Goal: Task Accomplishment & Management: Use online tool/utility

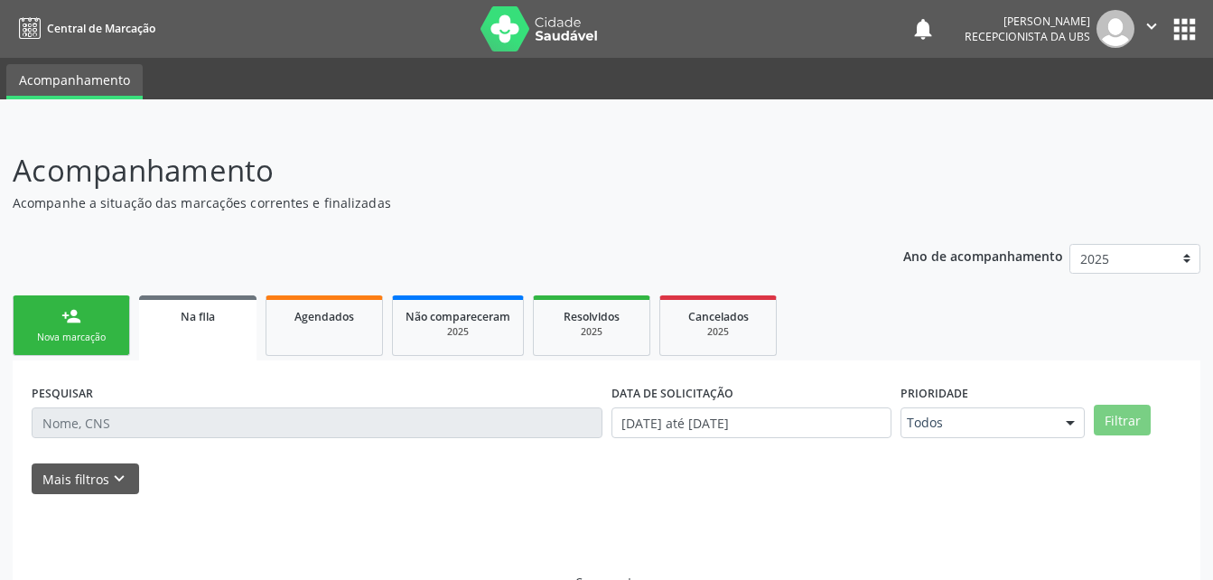
scroll to position [3, 0]
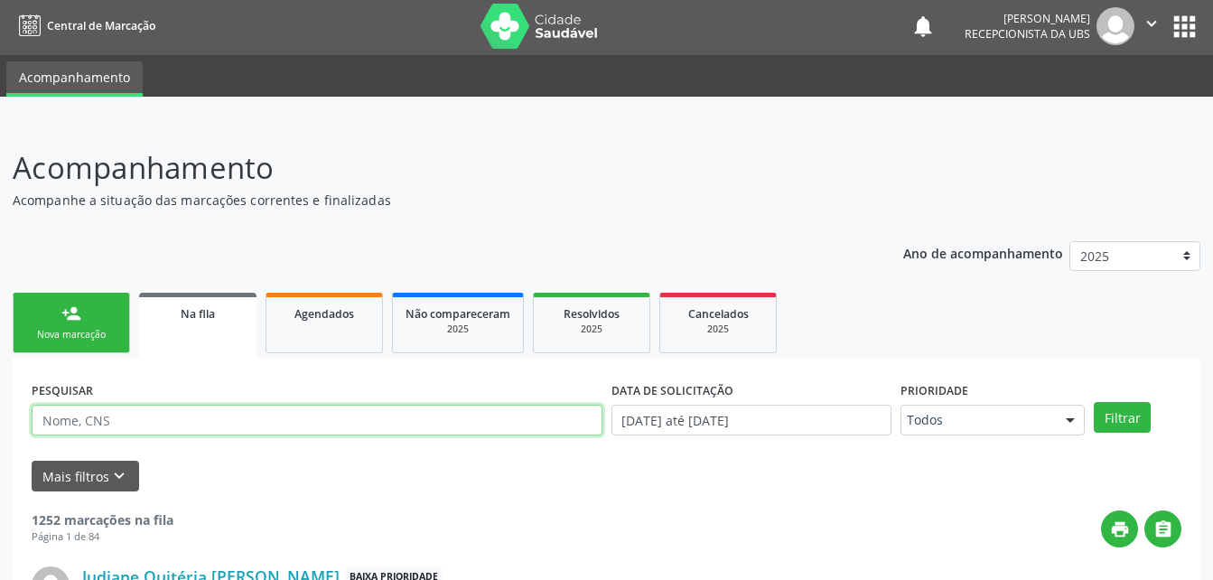
click at [351, 412] on input "text" at bounding box center [317, 420] width 571 height 31
type input "T"
type input "702905573722878"
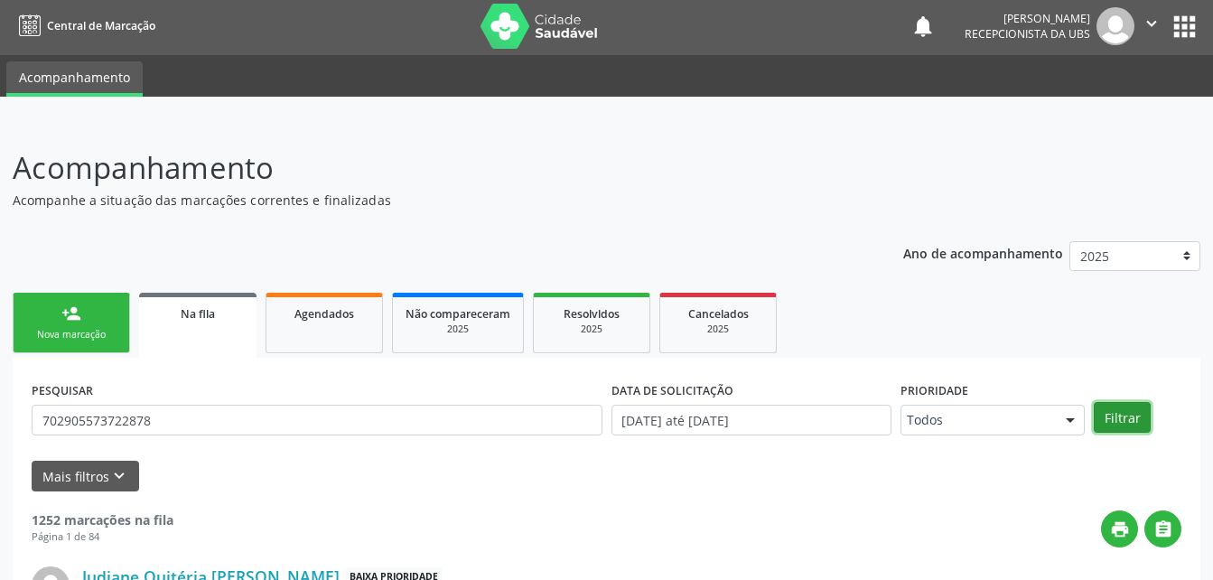
click at [1127, 422] on button "Filtrar" at bounding box center [1122, 417] width 57 height 31
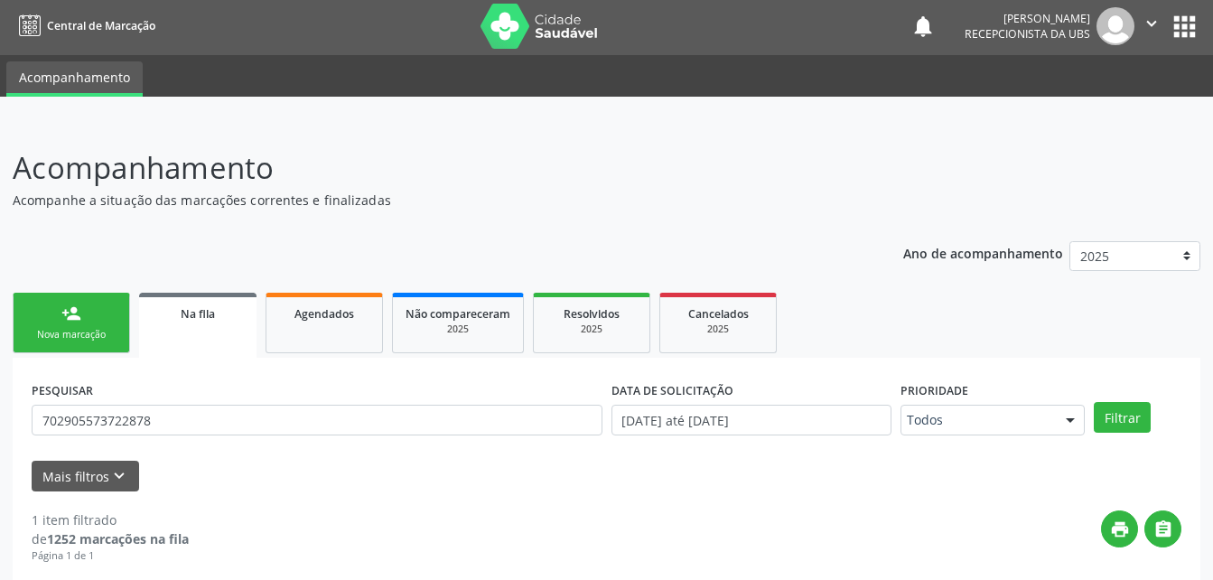
scroll to position [179, 0]
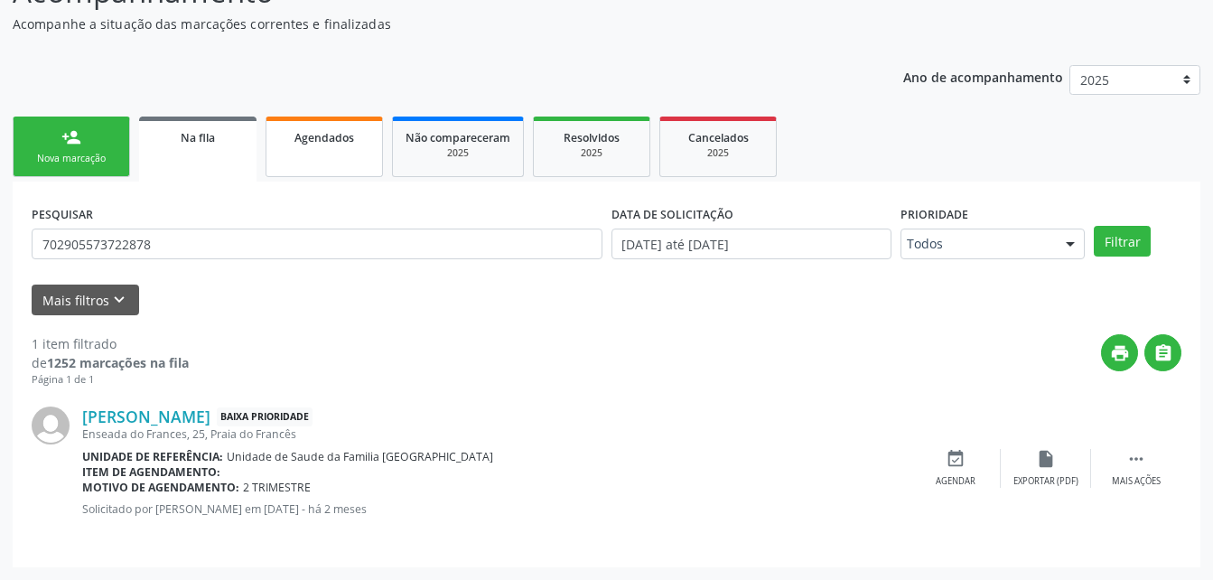
click at [315, 164] on link "Agendados" at bounding box center [324, 147] width 117 height 61
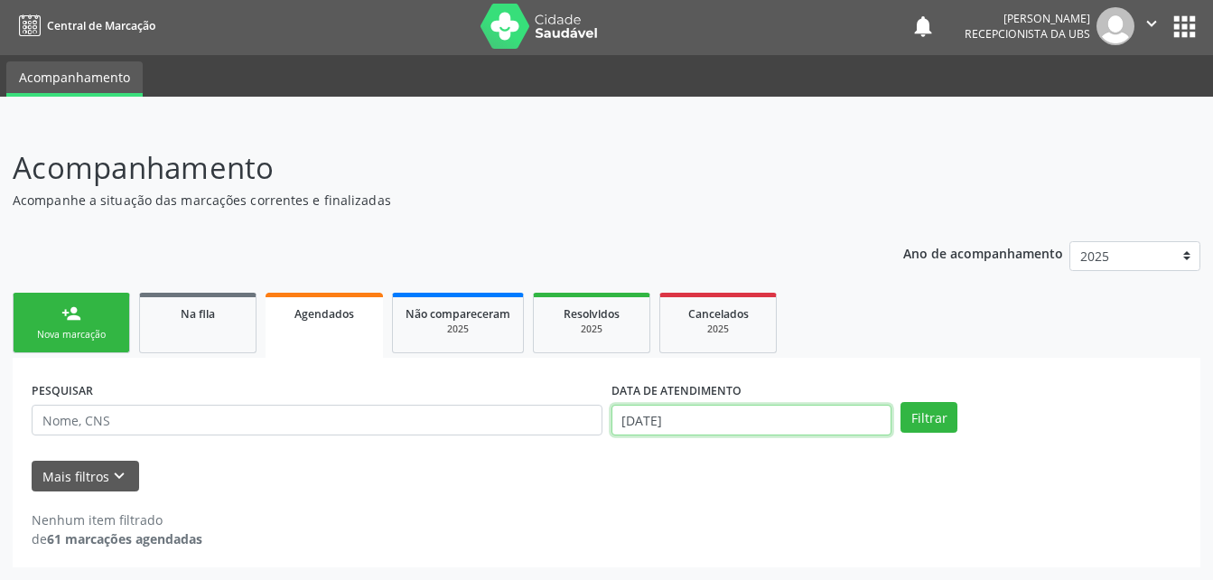
scroll to position [115, 0]
click at [717, 413] on body "Central de Marcação notifications [PERSON_NAME] Recepcionista da UBS  Configur…" at bounding box center [606, 287] width 1213 height 580
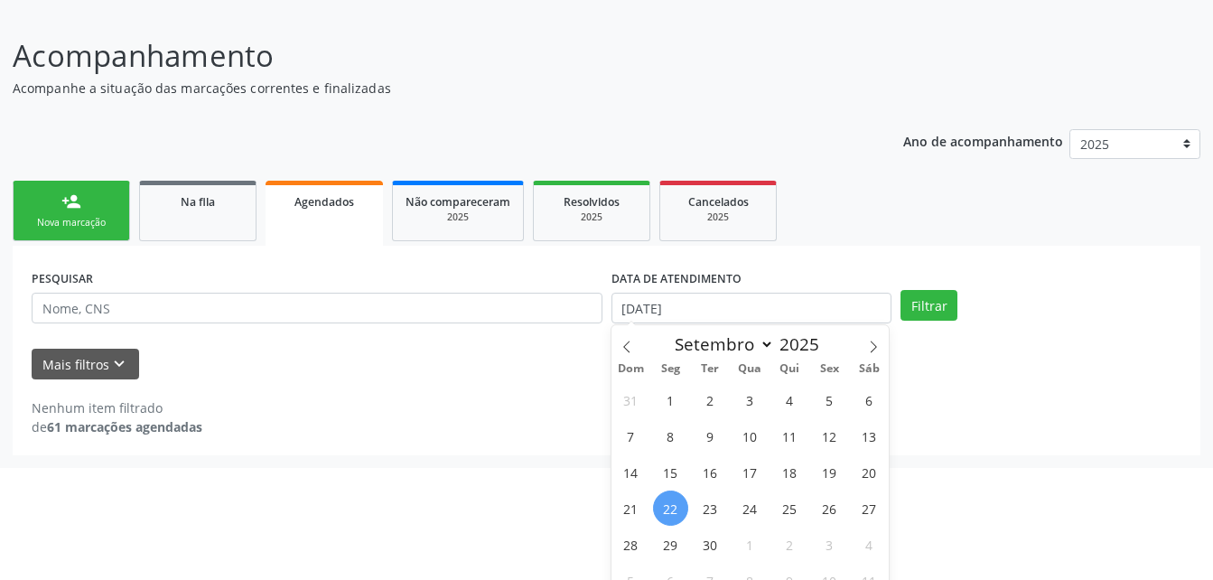
click at [839, 488] on div "31 1 2 3 4 5 6 7 8 9 10 11 12 13 14 15 16 17 18 19 20 21 22 23 24 25 26 27 28 2…" at bounding box center [750, 489] width 278 height 217
click at [839, 474] on span "19" at bounding box center [829, 471] width 35 height 35
type input "[DATE]"
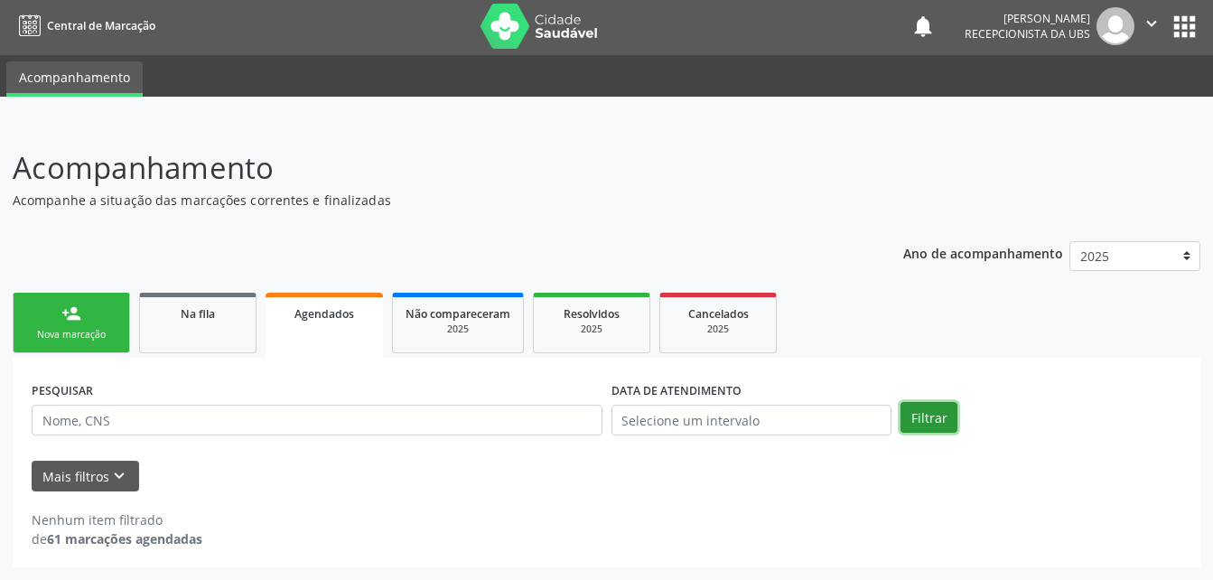
scroll to position [3, 0]
click at [937, 306] on div "person_add Nova marcação Na fila Agendados Não compareceram 2025 Resolvidos 202…" at bounding box center [607, 427] width 1188 height 279
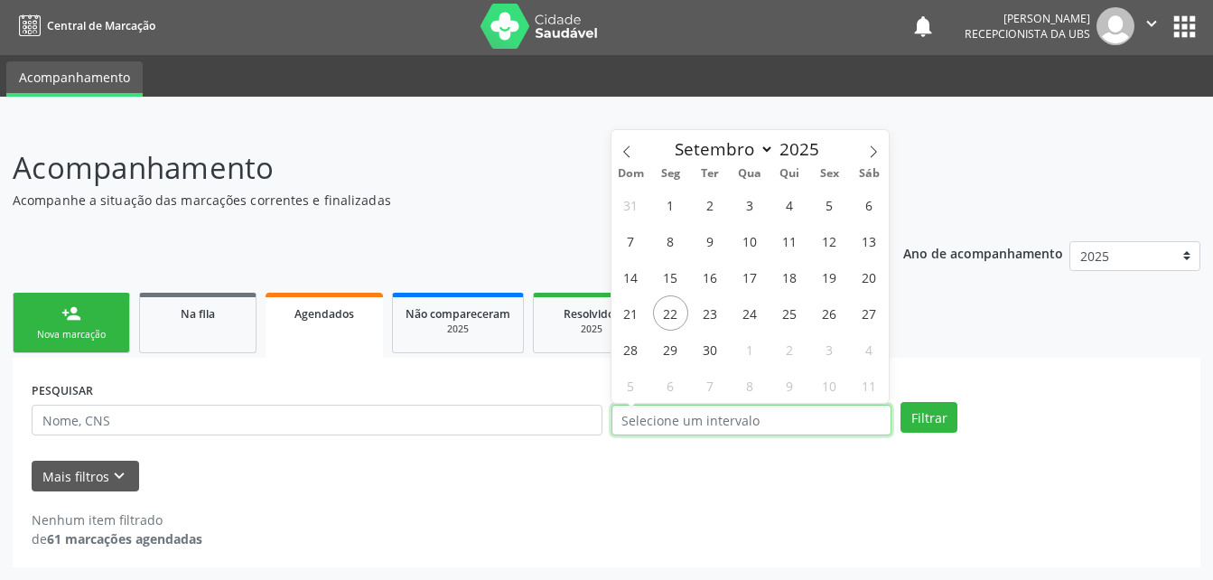
click at [871, 413] on input "text" at bounding box center [751, 420] width 281 height 31
click at [839, 274] on span "19" at bounding box center [829, 276] width 35 height 35
type input "[DATE]"
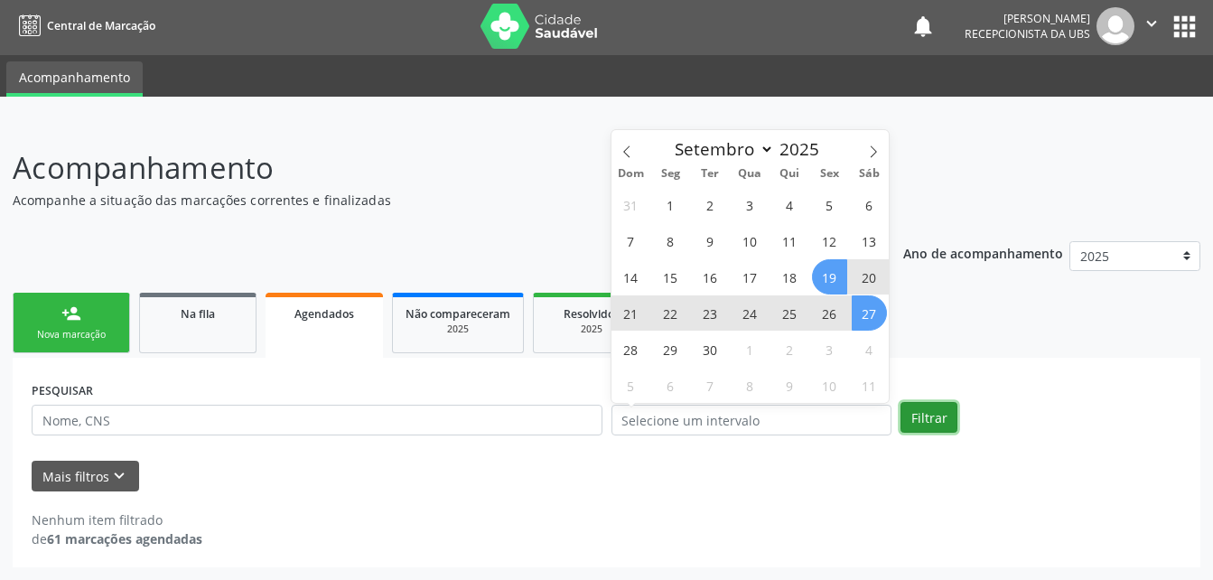
click at [932, 427] on button "Filtrar" at bounding box center [928, 417] width 57 height 31
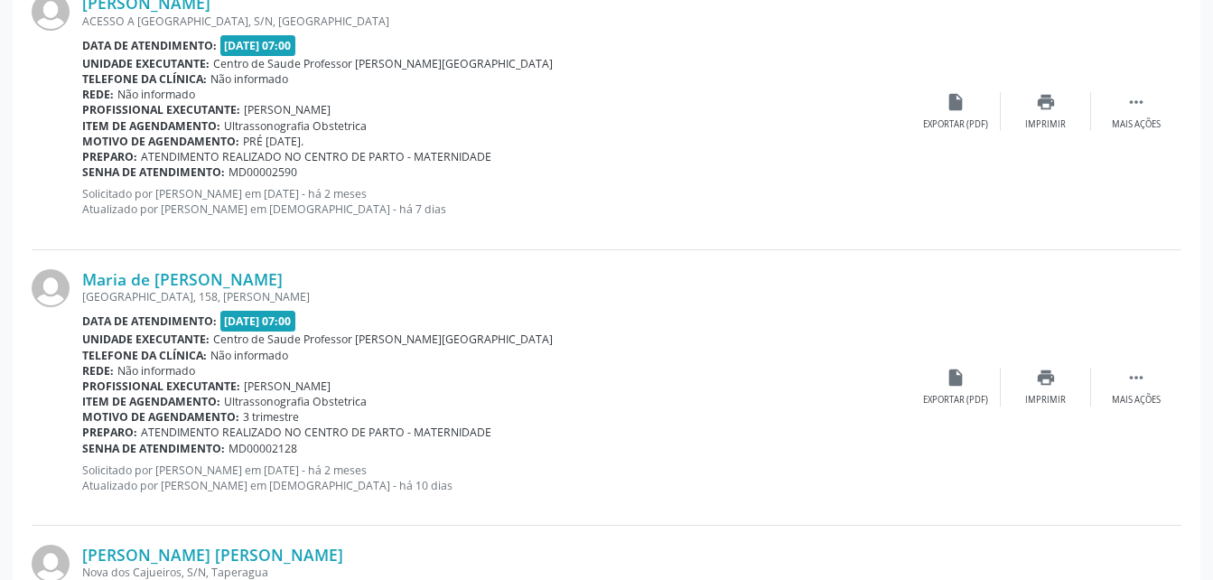
scroll to position [4191, 0]
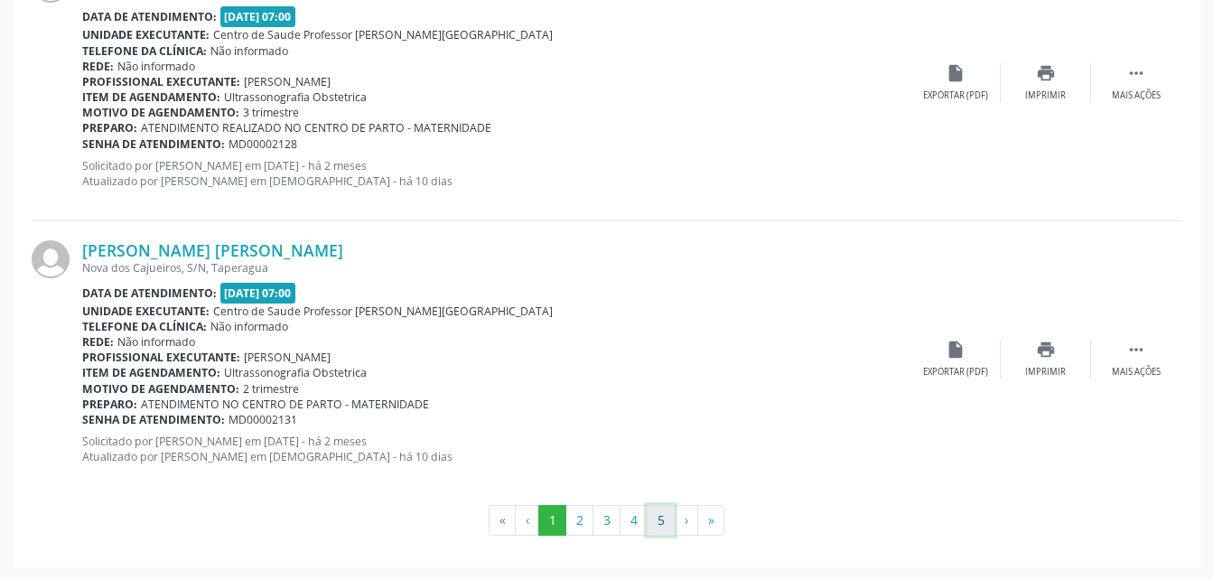
click at [667, 526] on button "5" at bounding box center [661, 520] width 28 height 31
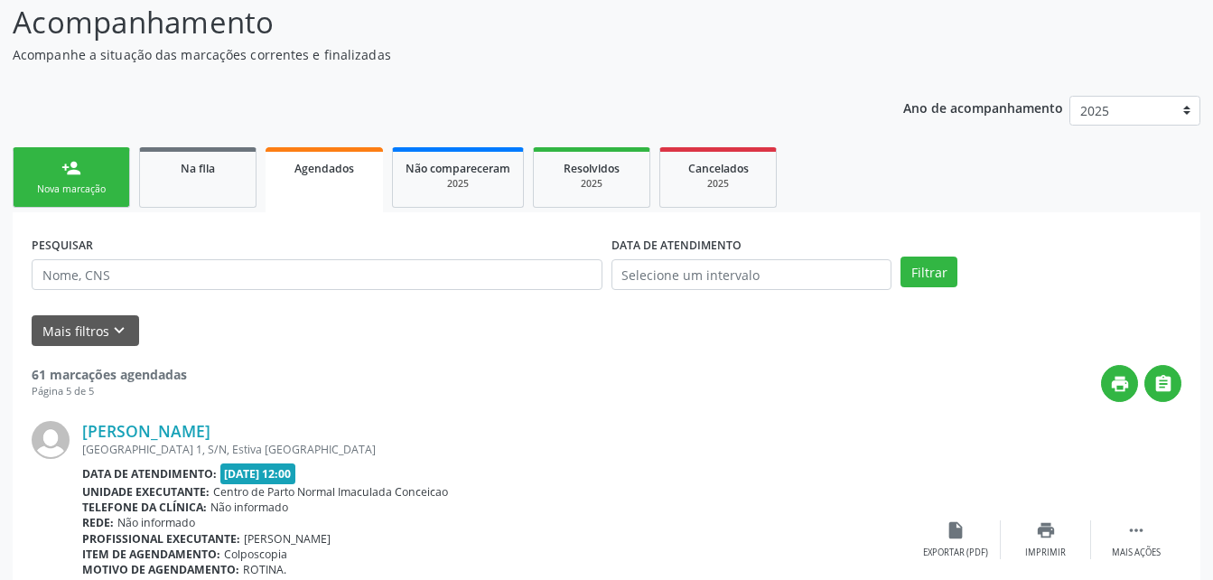
scroll to position [329, 0]
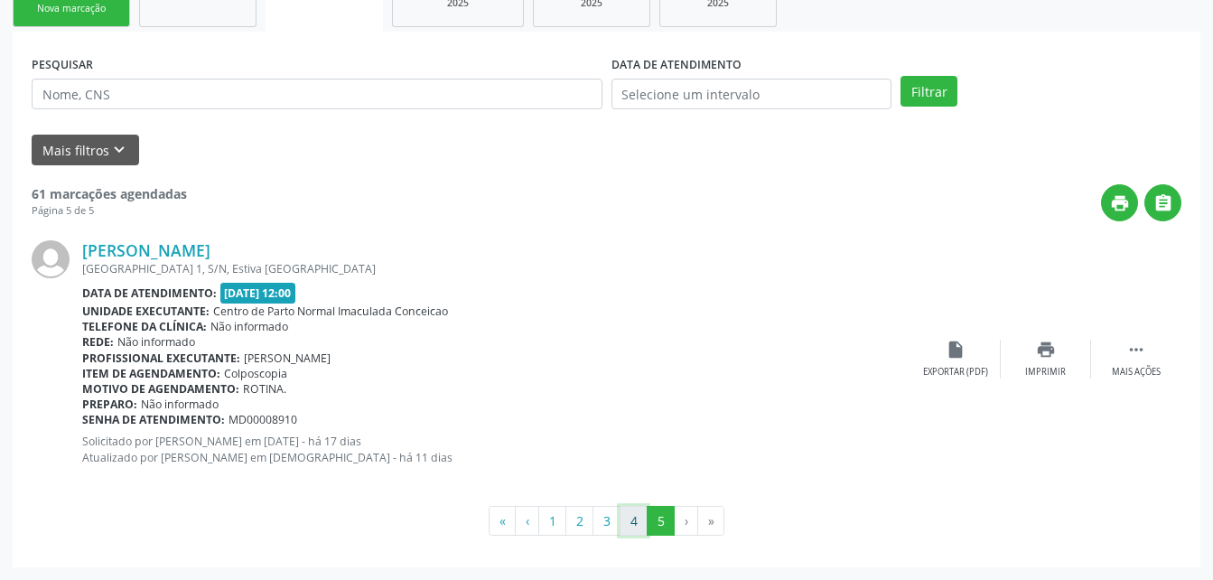
click at [637, 520] on button "4" at bounding box center [634, 521] width 28 height 31
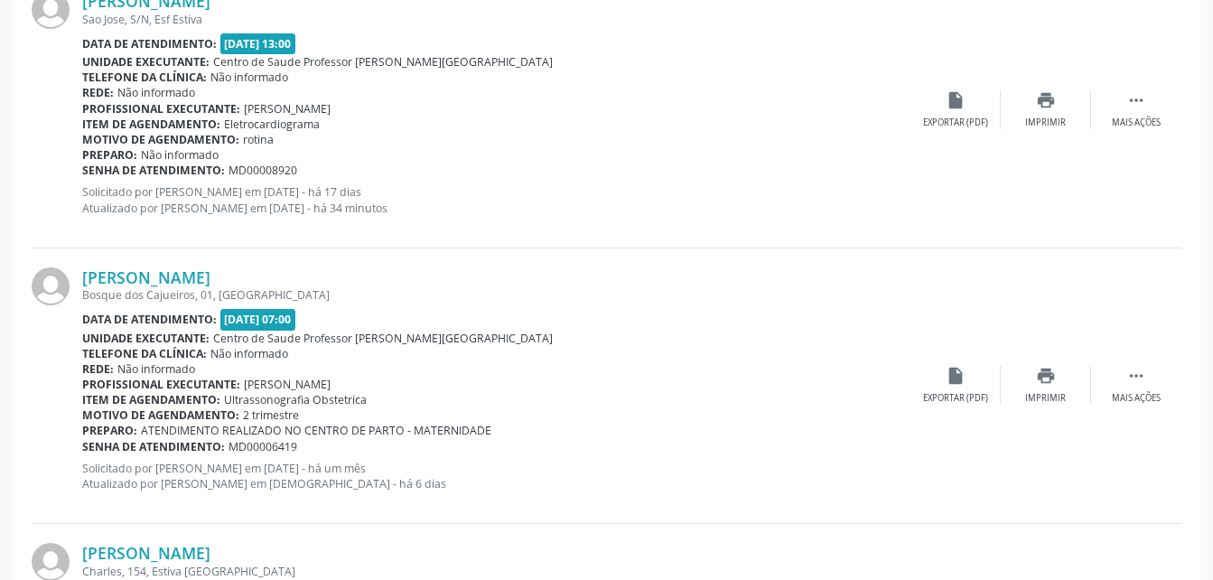
scroll to position [488, 0]
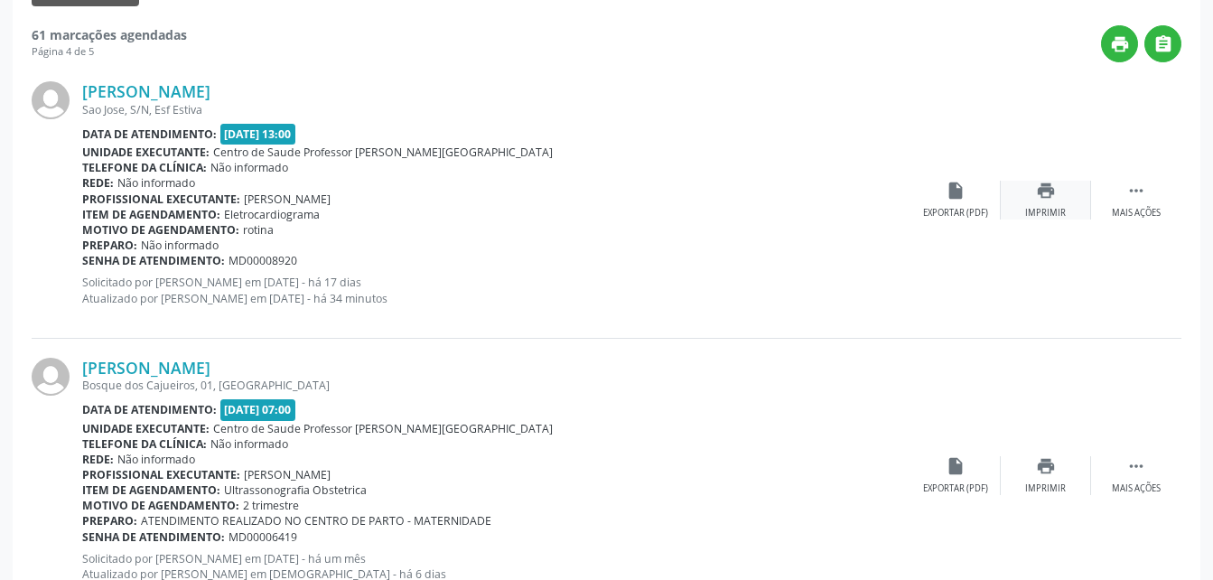
click at [1037, 201] on div "print Imprimir" at bounding box center [1046, 200] width 90 height 39
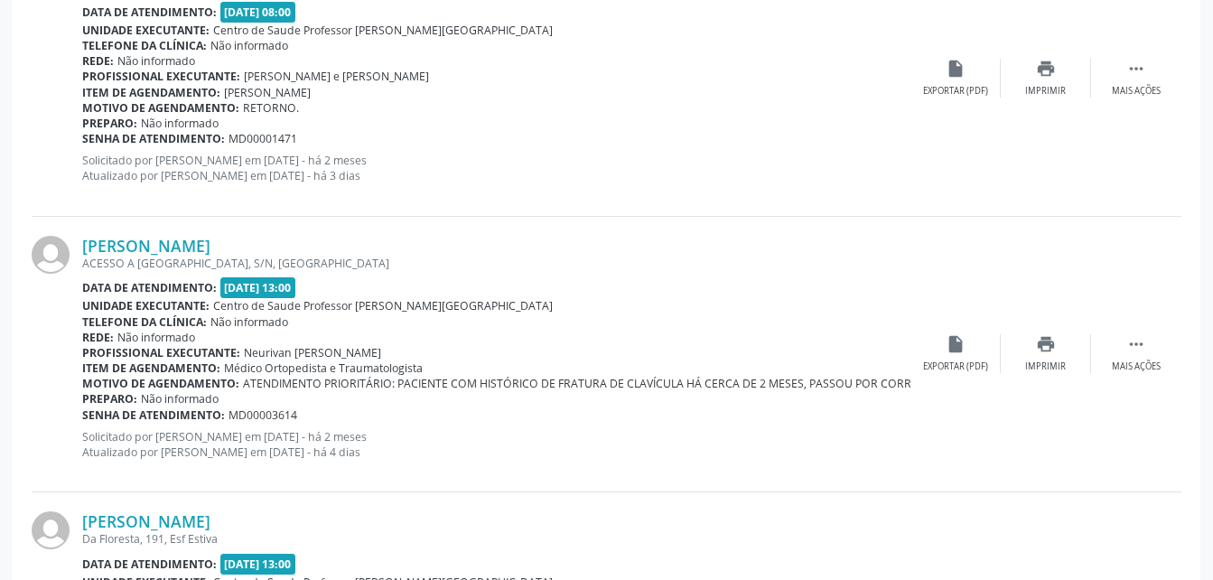
scroll to position [4191, 0]
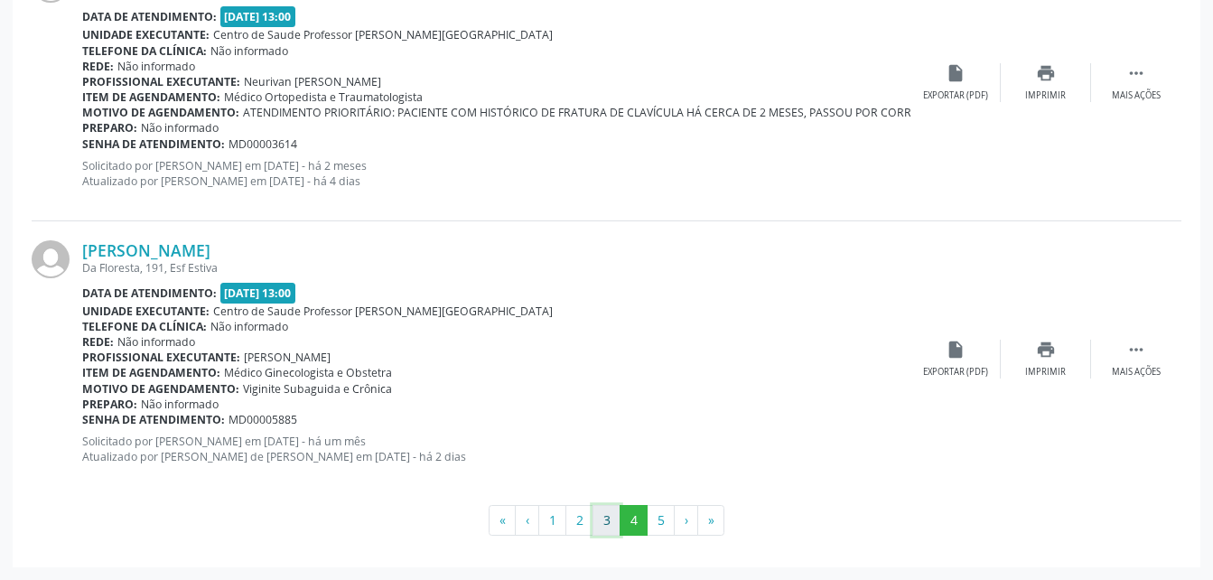
click at [608, 523] on button "3" at bounding box center [606, 520] width 28 height 31
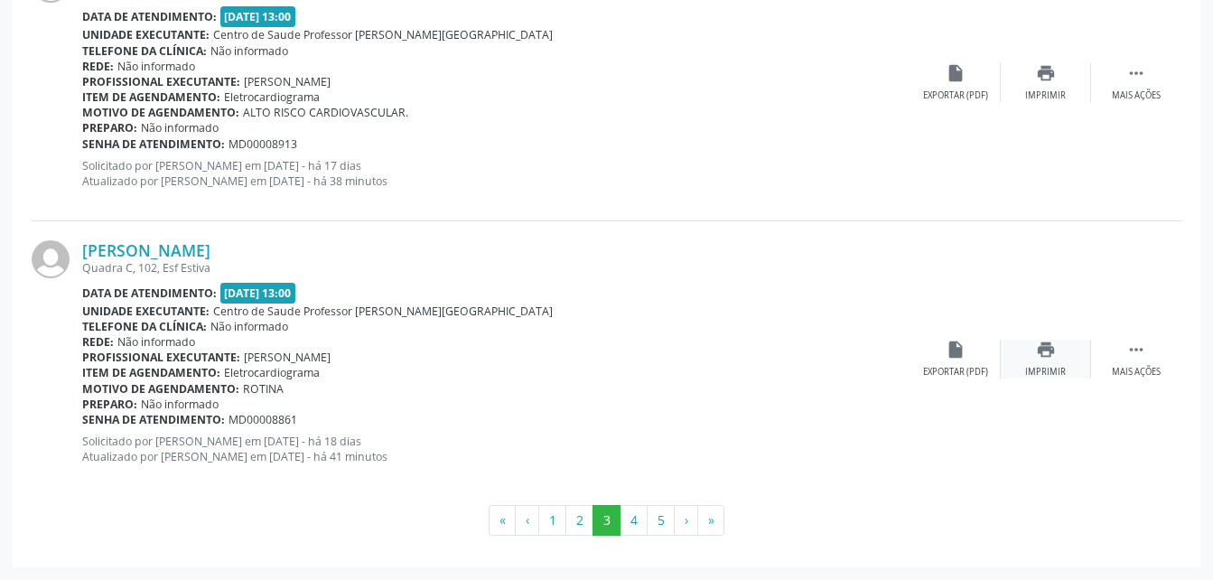
click at [1053, 359] on div "print Imprimir" at bounding box center [1046, 359] width 90 height 39
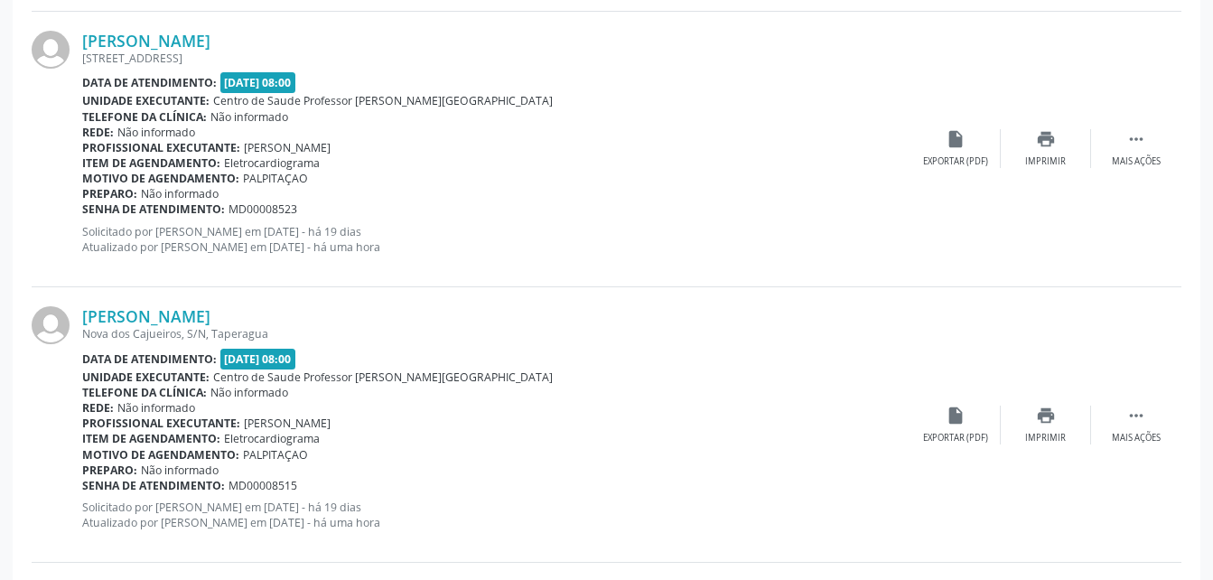
scroll to position [2655, 0]
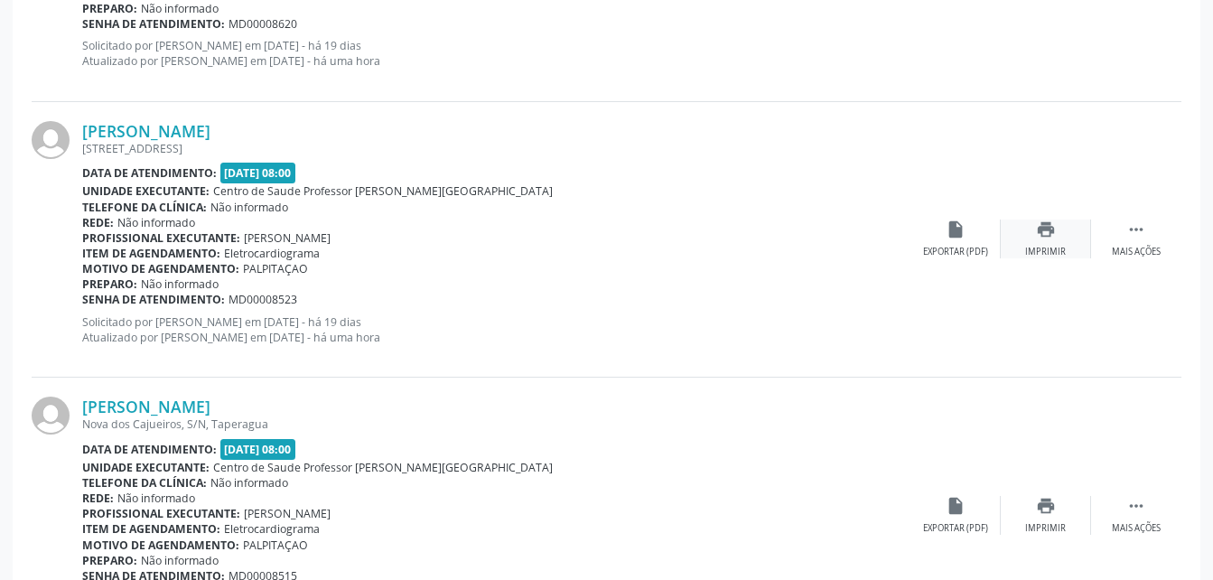
click at [1067, 239] on div "print Imprimir" at bounding box center [1046, 238] width 90 height 39
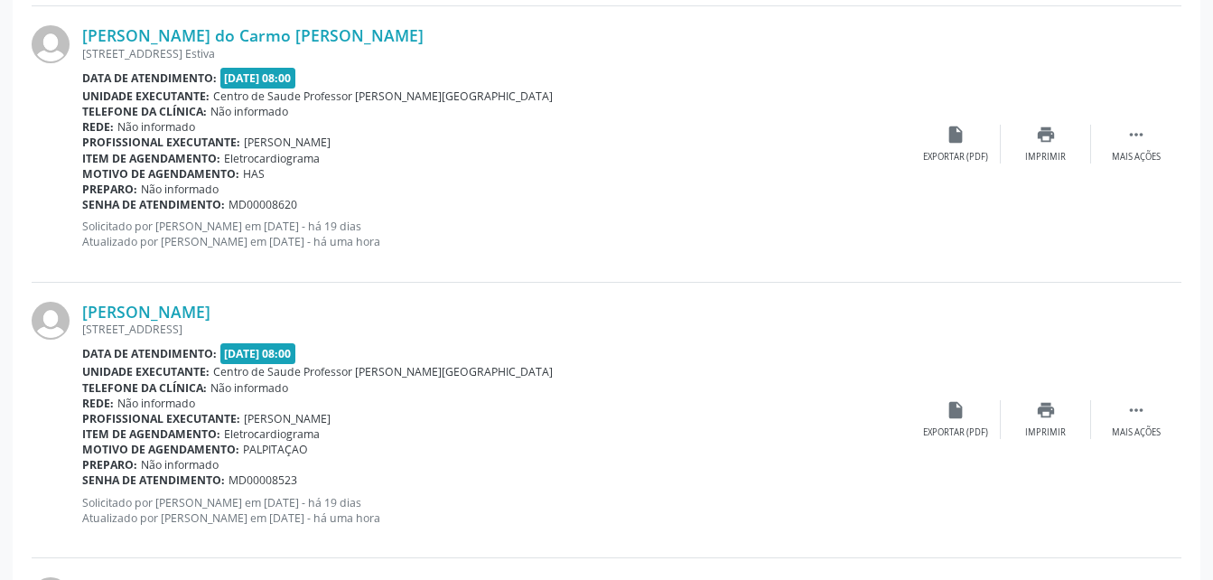
scroll to position [2384, 0]
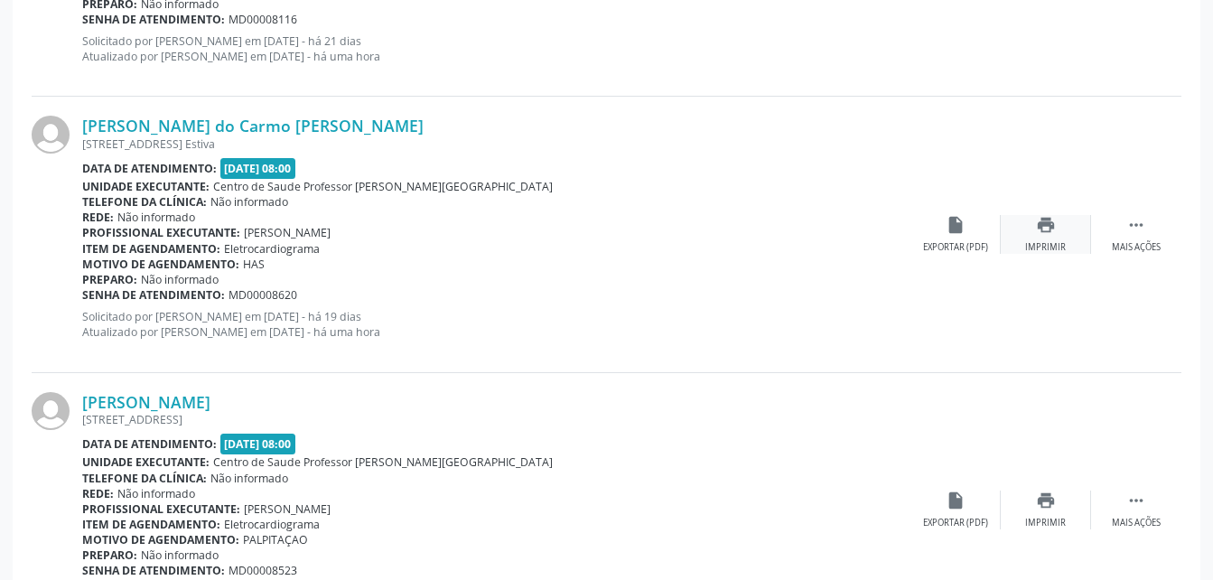
click at [1030, 233] on div "print Imprimir" at bounding box center [1046, 234] width 90 height 39
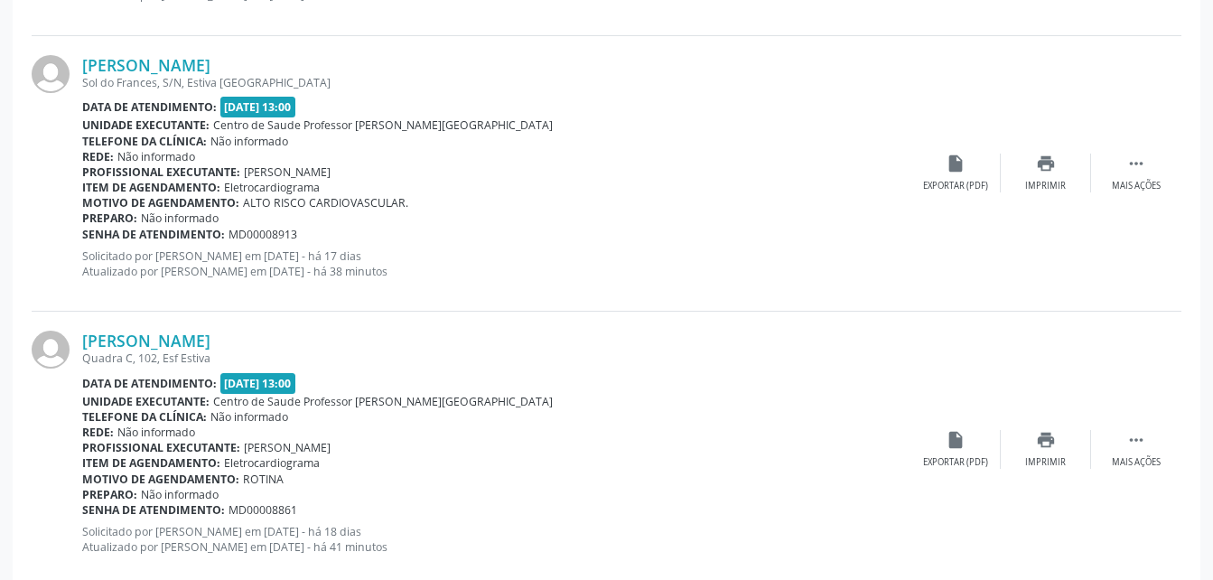
scroll to position [4191, 0]
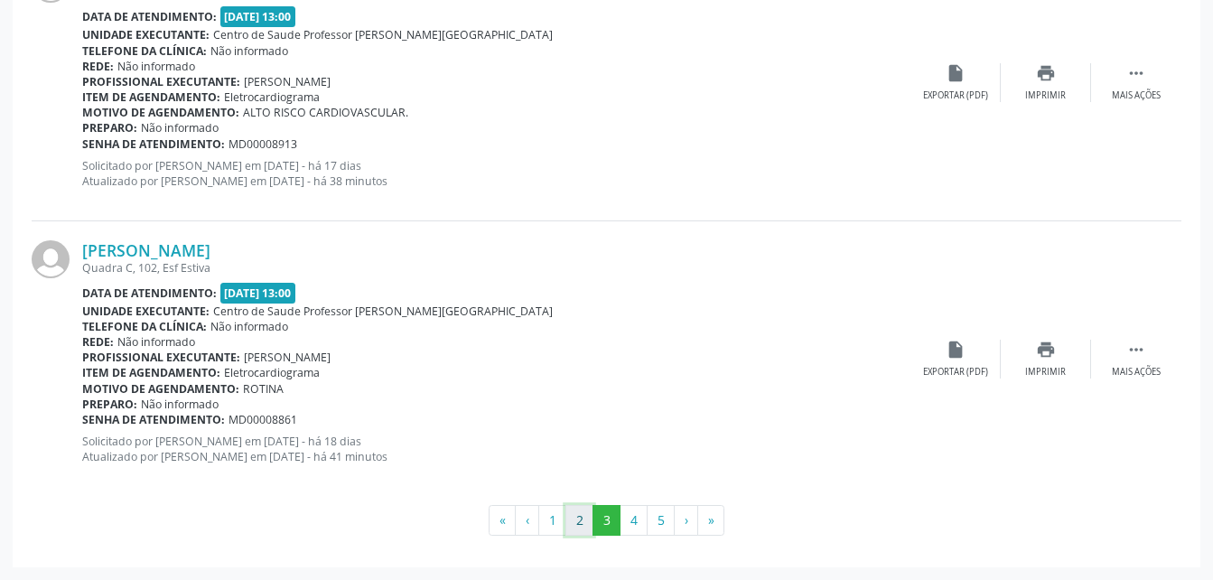
click at [572, 514] on button "2" at bounding box center [579, 520] width 28 height 31
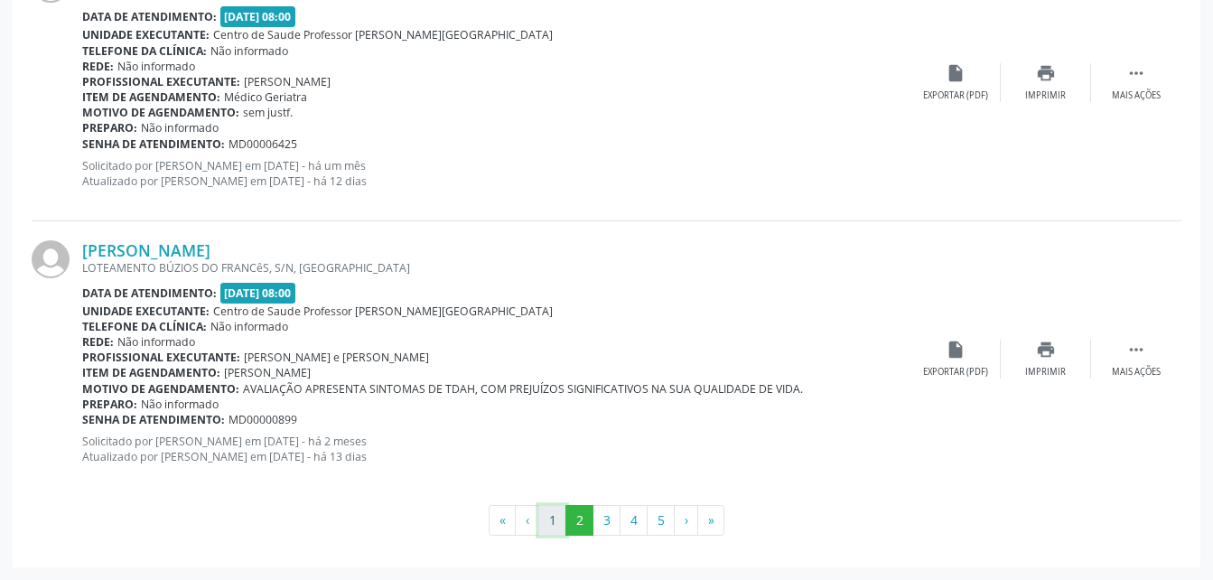
click at [555, 517] on button "1" at bounding box center [552, 520] width 28 height 31
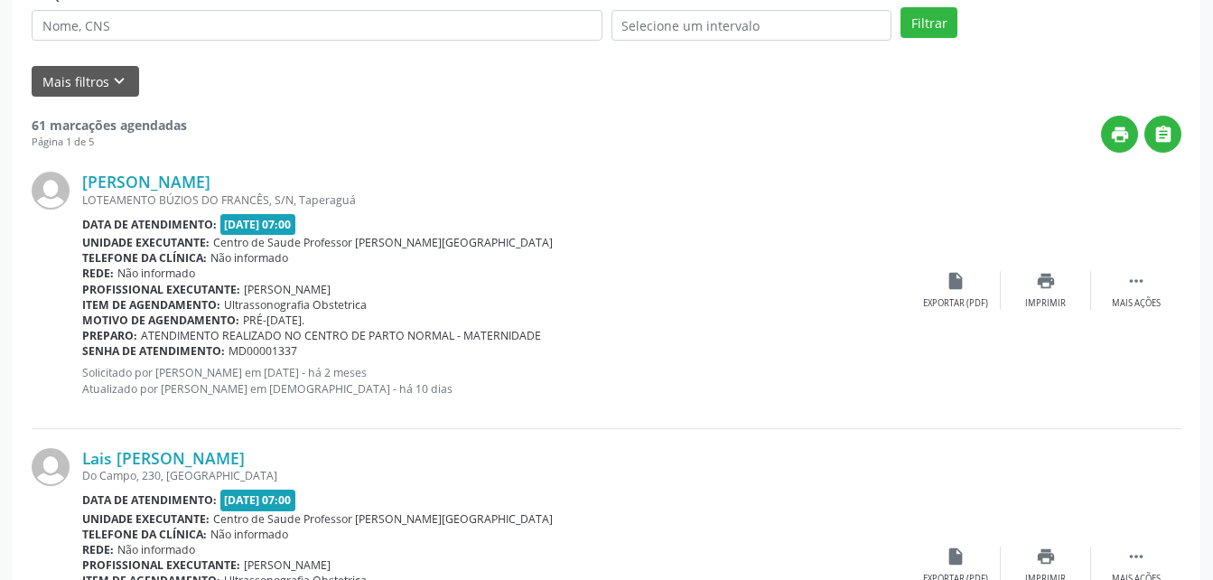
scroll to position [0, 0]
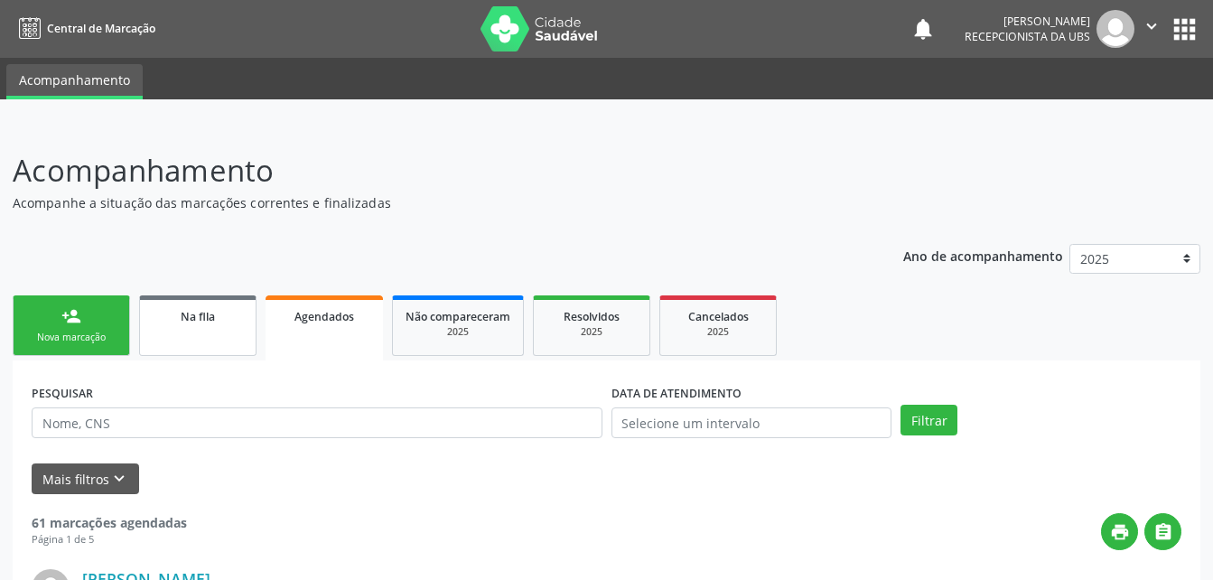
click at [163, 331] on link "Na fila" at bounding box center [197, 325] width 117 height 61
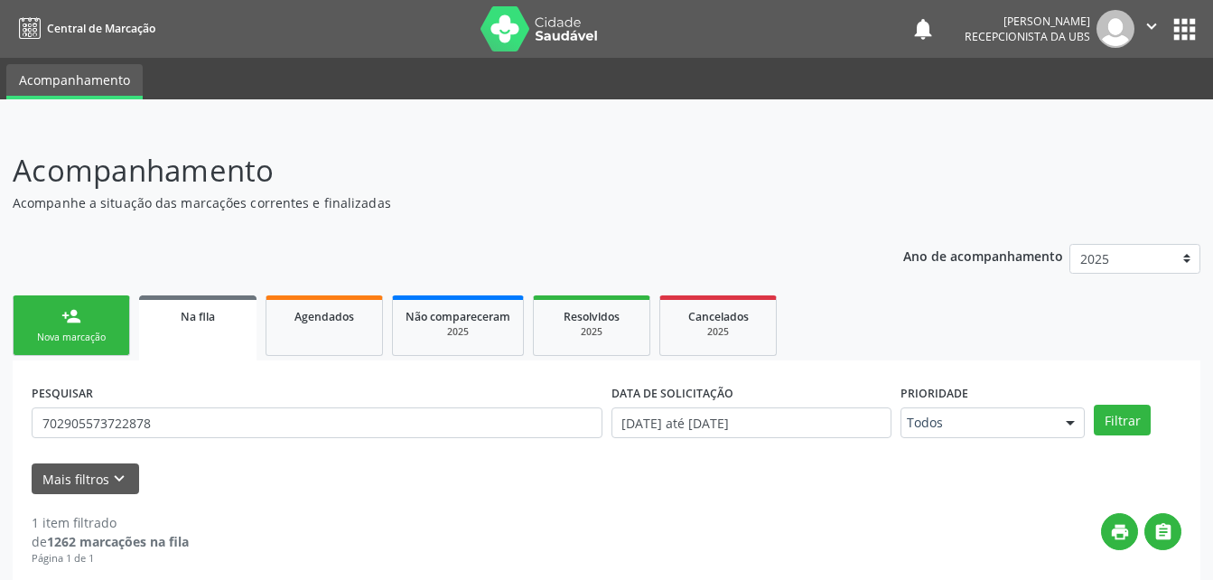
click at [1139, 16] on button "" at bounding box center [1151, 29] width 34 height 38
click at [1113, 109] on link "Sair" at bounding box center [1105, 110] width 125 height 25
